Goal: Navigation & Orientation: Find specific page/section

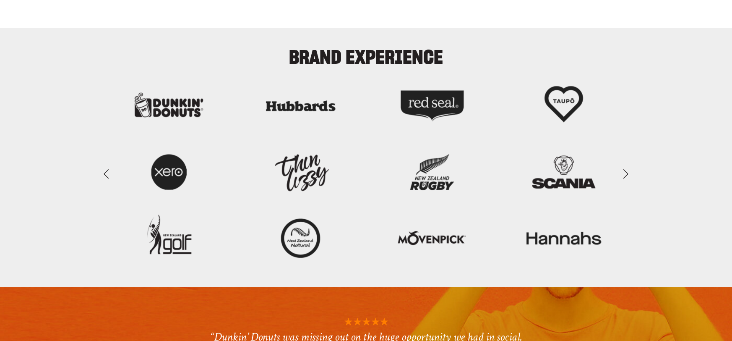
scroll to position [2067, 0]
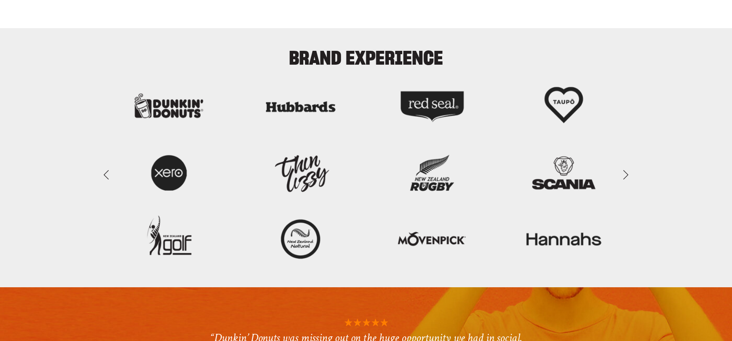
click at [625, 175] on link "Next Slide" at bounding box center [626, 174] width 18 height 25
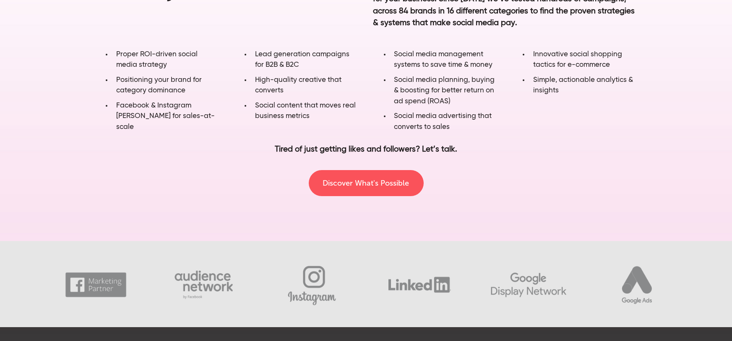
scroll to position [0, 0]
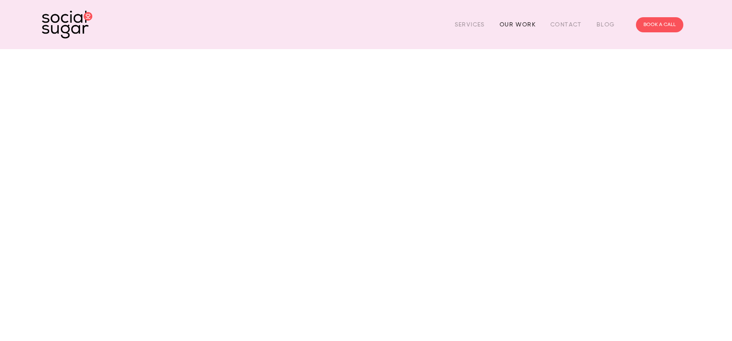
click at [525, 22] on link "Our Work" at bounding box center [518, 24] width 36 height 13
